Goal: Transaction & Acquisition: Purchase product/service

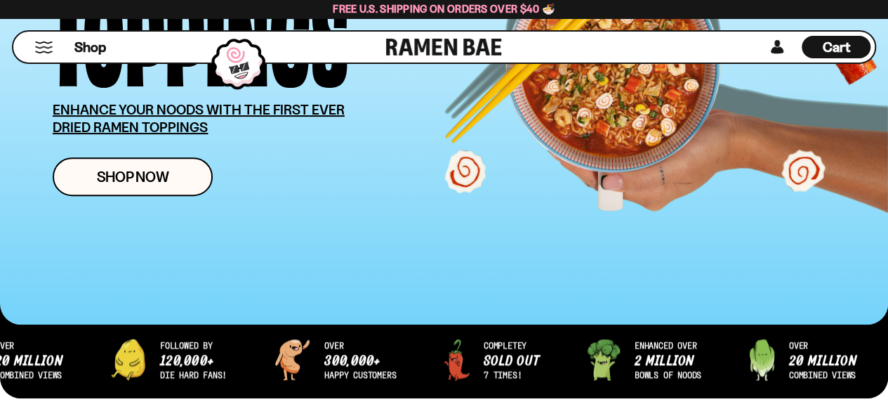
scroll to position [281, 0]
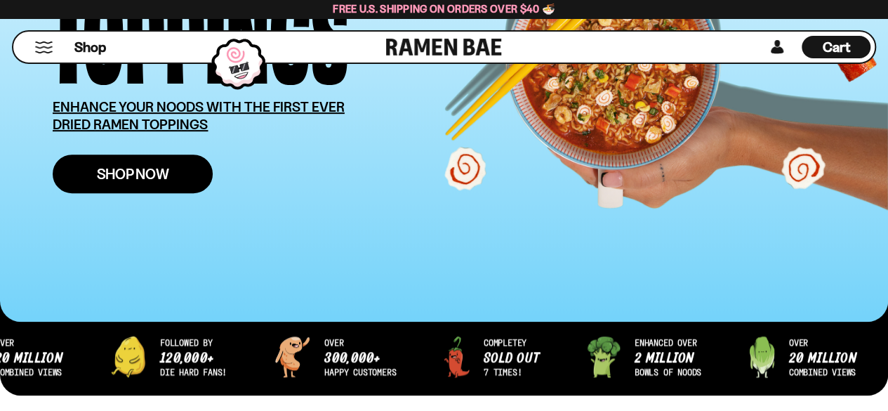
click at [145, 158] on link "Shop Now" at bounding box center [133, 173] width 160 height 39
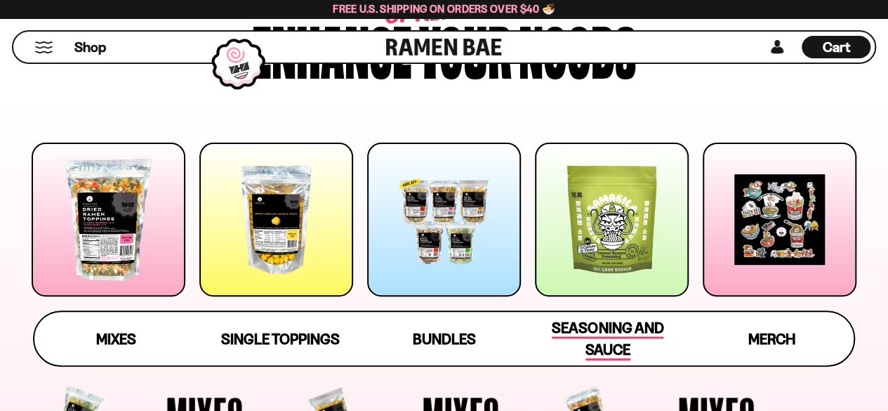
scroll to position [281, 0]
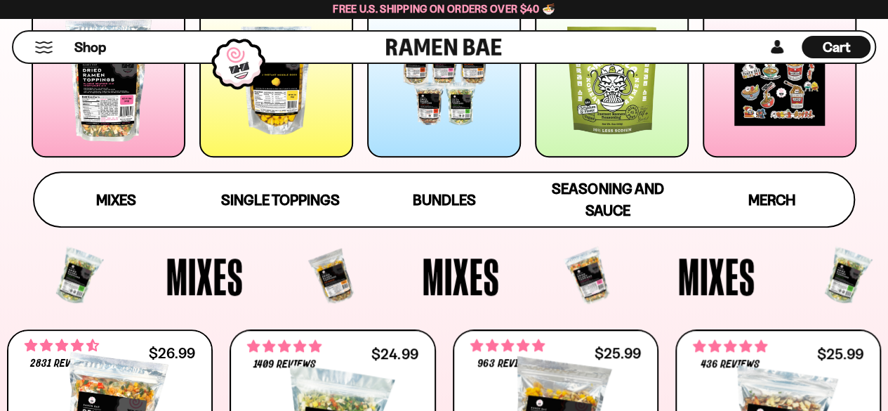
click at [138, 109] on div at bounding box center [109, 81] width 154 height 154
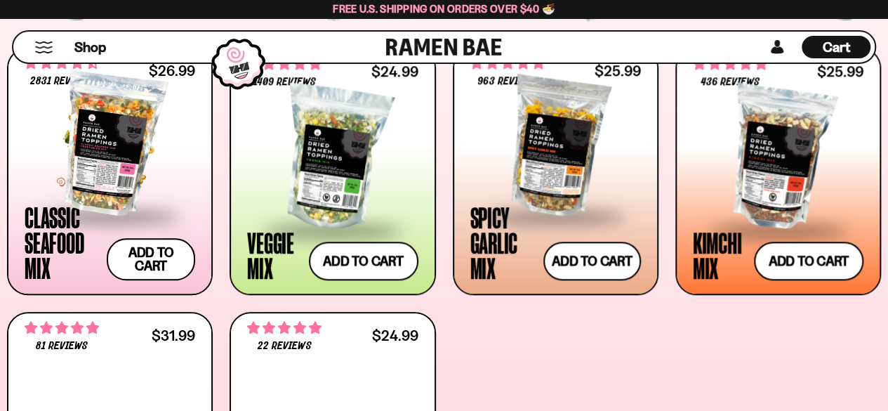
scroll to position [595, 0]
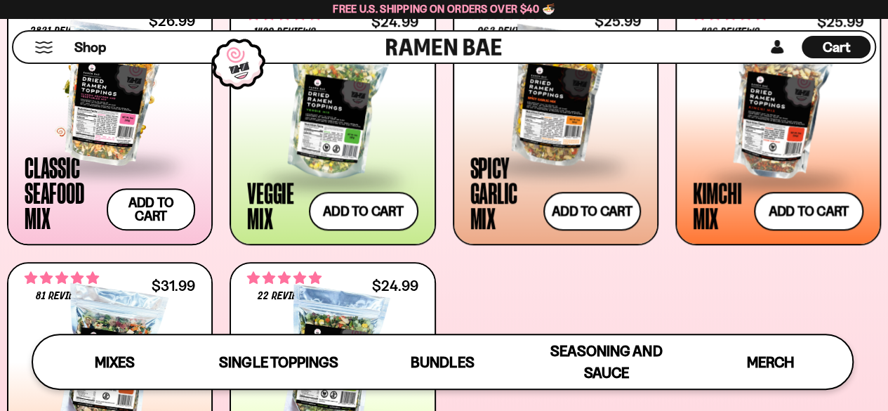
click at [146, 112] on div at bounding box center [110, 94] width 171 height 140
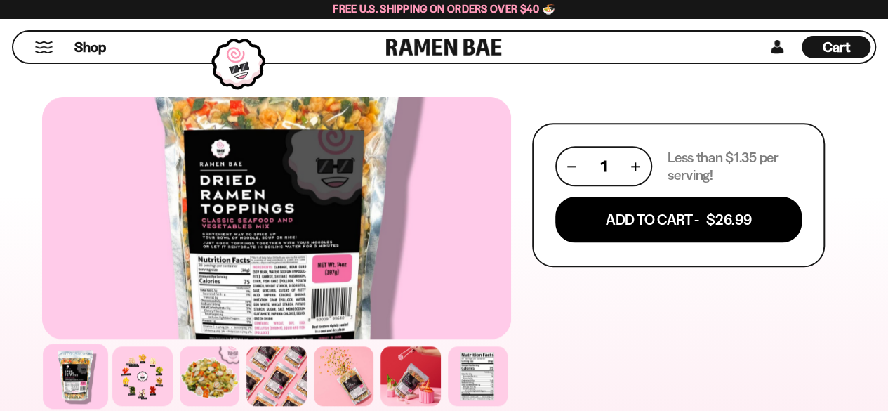
scroll to position [702, 0]
